Goal: Information Seeking & Learning: Learn about a topic

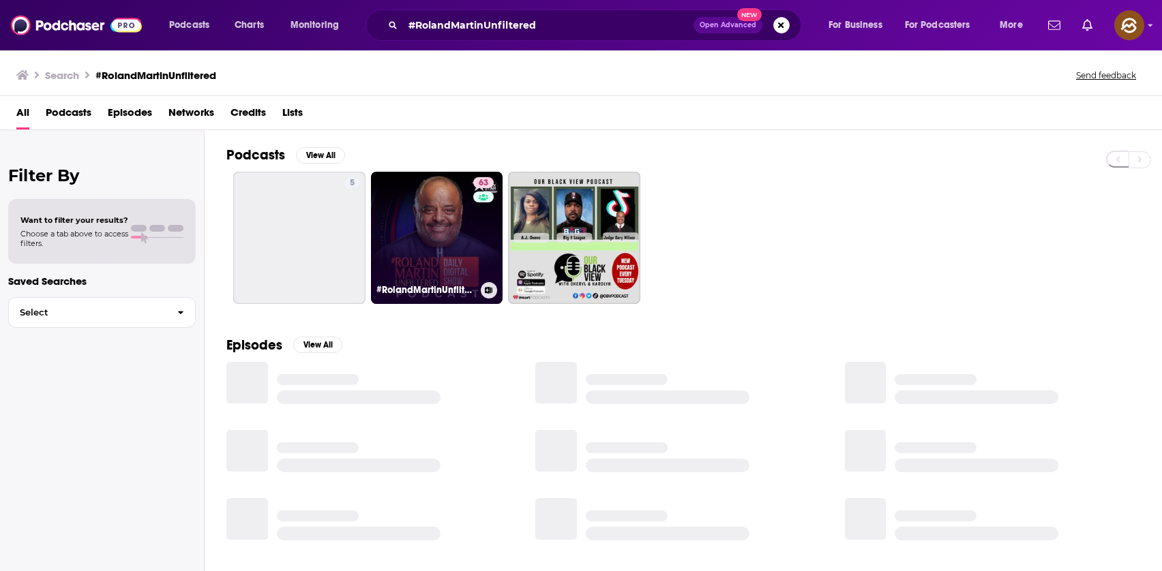
click at [421, 236] on link "63 #RolandMartinUnfiltered" at bounding box center [437, 238] width 132 height 132
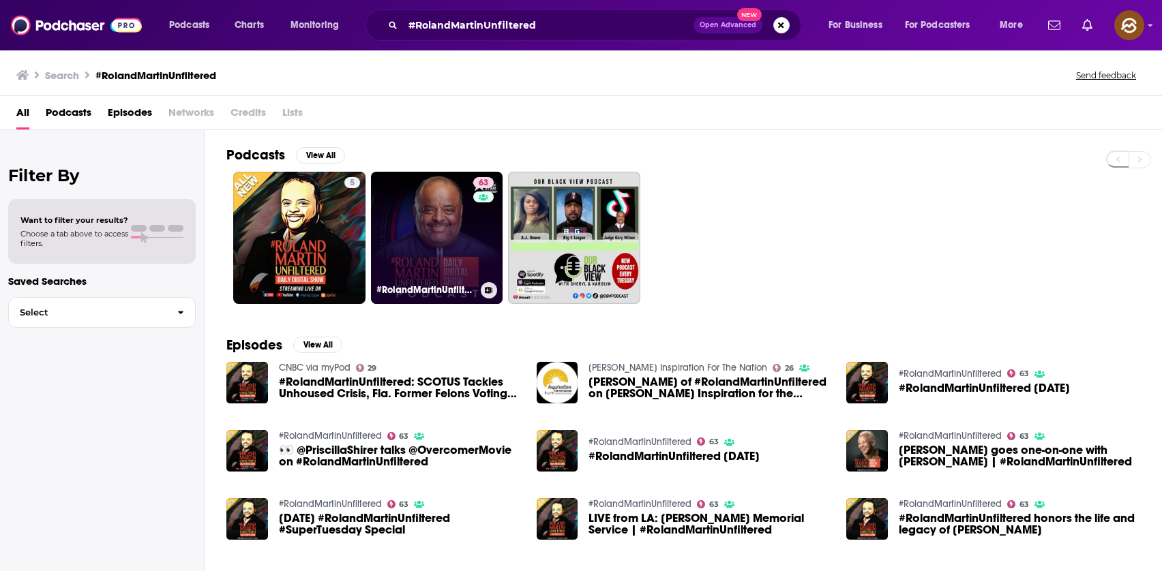
click at [452, 241] on link "63 #RolandMartinUnfiltered" at bounding box center [437, 238] width 132 height 132
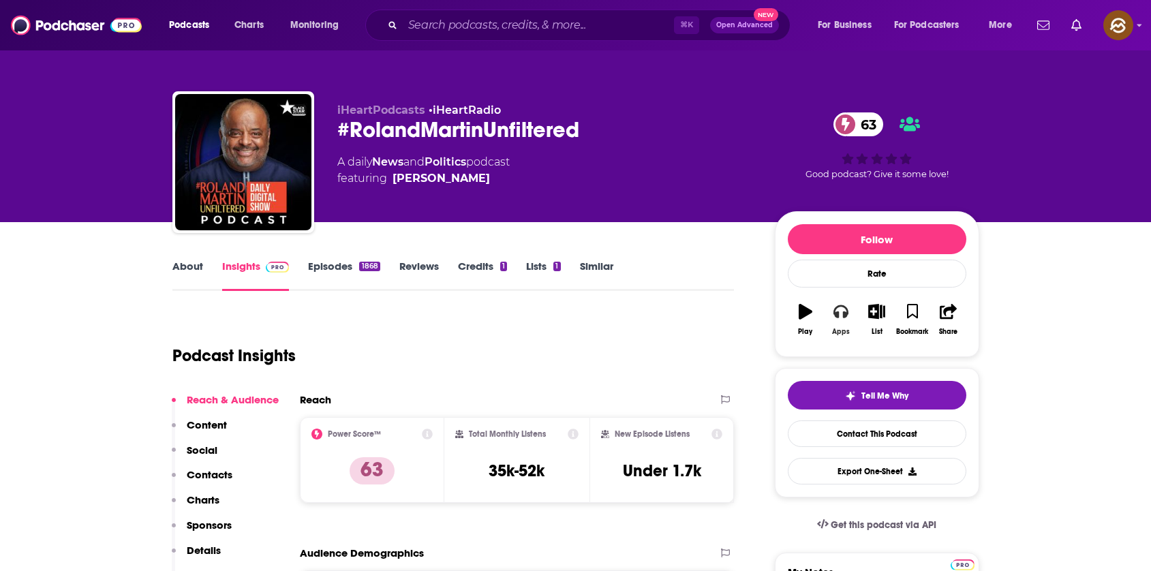
click at [836, 316] on icon "button" at bounding box center [841, 312] width 15 height 14
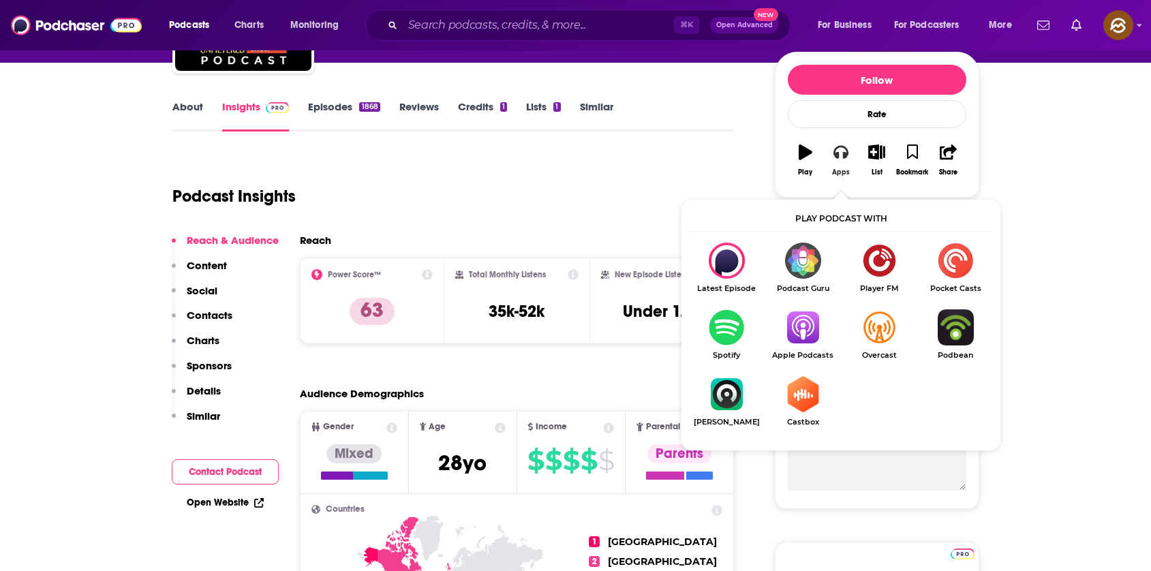
scroll to position [164, 0]
